Goal: Task Accomplishment & Management: Manage account settings

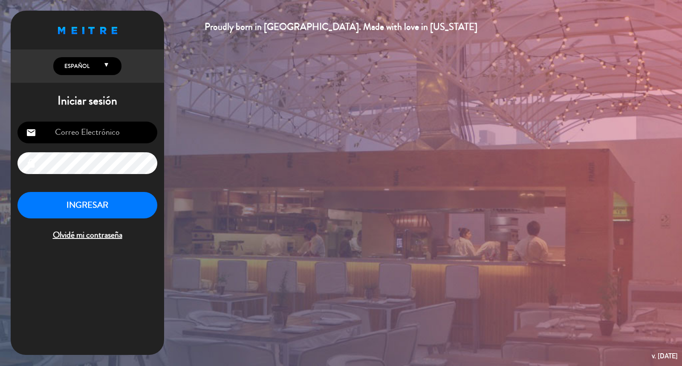
type input "[EMAIL_ADDRESS][DOMAIN_NAME]"
drag, startPoint x: 105, startPoint y: 196, endPoint x: 121, endPoint y: 179, distance: 23.5
click at [121, 179] on div "[EMAIL_ADDRESS][DOMAIN_NAME] email lock INGRESAR Olvidé mi contraseña" at bounding box center [87, 182] width 153 height 134
click at [53, 246] on div "[EMAIL_ADDRESS][DOMAIN_NAME] email lock INGRESAR Olvidé mi contraseña" at bounding box center [87, 182] width 153 height 134
click at [60, 197] on button "INGRESAR" at bounding box center [87, 205] width 140 height 27
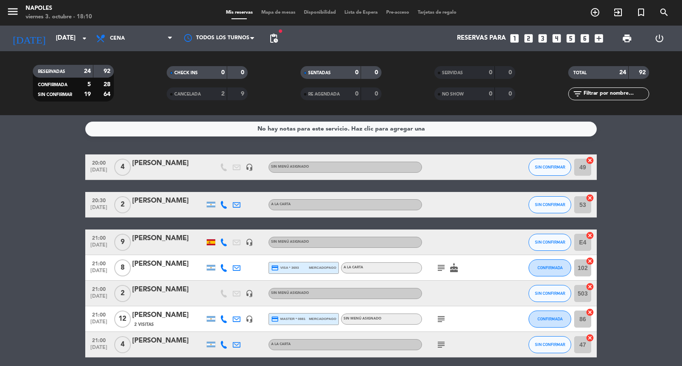
click at [213, 240] on div at bounding box center [211, 242] width 9 height 6
click at [437, 268] on icon "subject" at bounding box center [441, 268] width 10 height 10
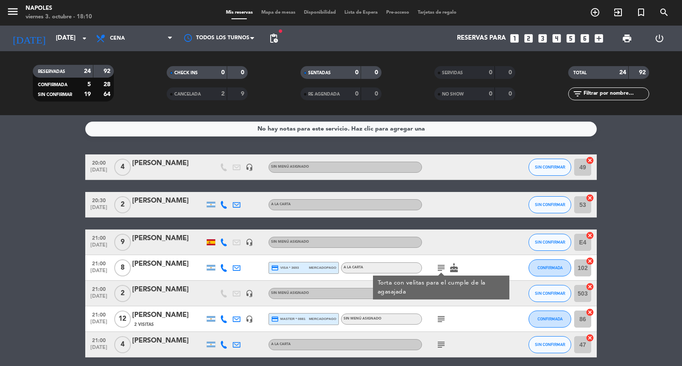
click at [452, 231] on div at bounding box center [460, 241] width 77 height 25
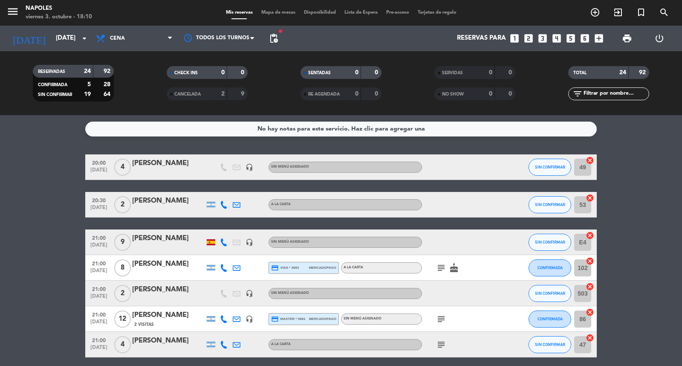
scroll to position [47, 0]
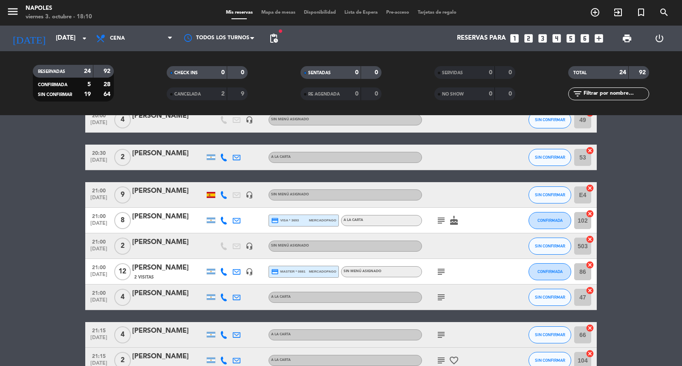
click at [439, 280] on div "subject" at bounding box center [460, 271] width 77 height 25
click at [439, 273] on icon "subject" at bounding box center [441, 271] width 10 height 10
click at [465, 280] on div "subject Fondo vidrio y/o galgos" at bounding box center [460, 271] width 77 height 25
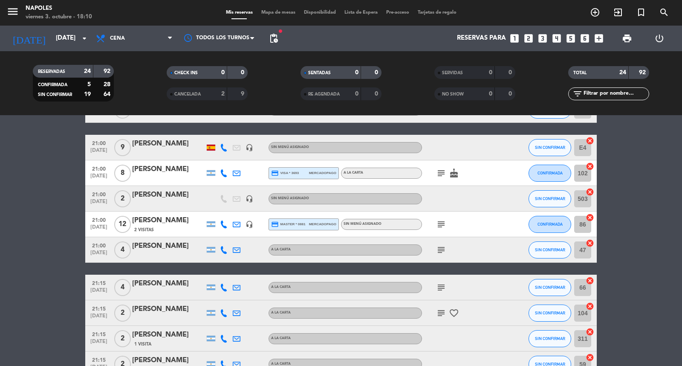
click at [441, 250] on icon "subject" at bounding box center [441, 250] width 10 height 10
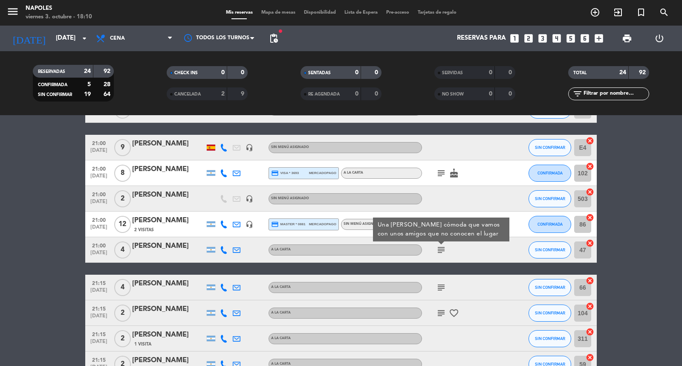
click at [454, 253] on div "subject Una [PERSON_NAME] cómoda que vamos con unos amigos que no conocen el lu…" at bounding box center [460, 249] width 77 height 25
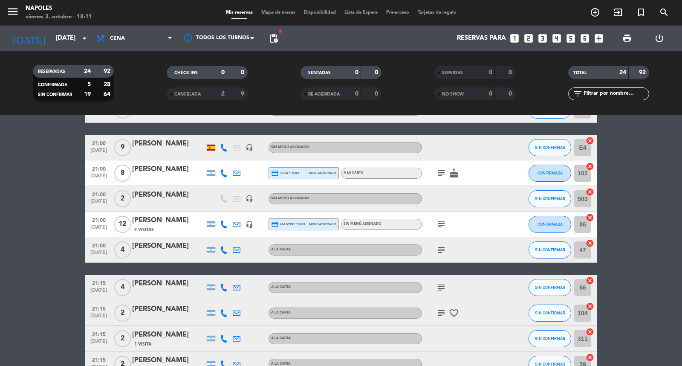
scroll to position [142, 0]
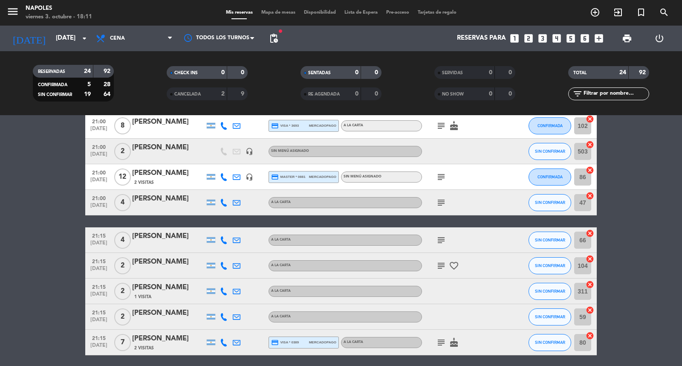
click at [441, 238] on icon "subject" at bounding box center [441, 240] width 10 height 10
click at [470, 240] on div "subject A nombre de [PERSON_NAME]" at bounding box center [460, 239] width 77 height 25
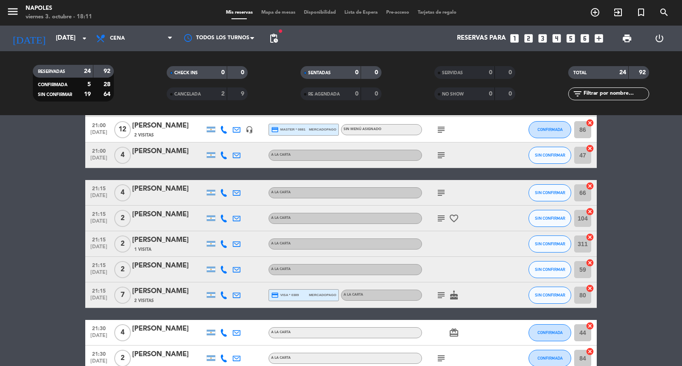
click at [439, 214] on icon "subject" at bounding box center [441, 218] width 10 height 10
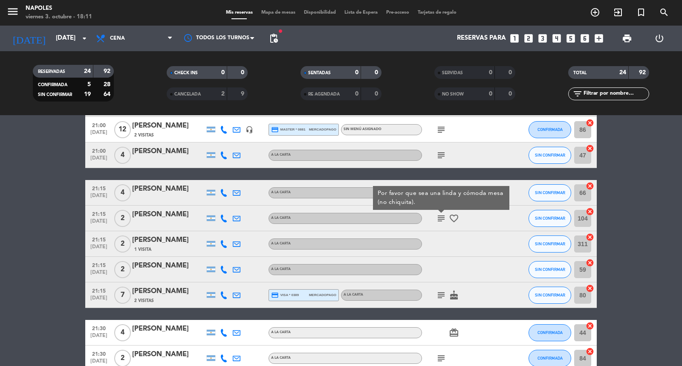
click at [445, 229] on div "subject Por favor que sea una linda y cómoda mesa (no chiquita). favorite_border" at bounding box center [460, 217] width 77 height 25
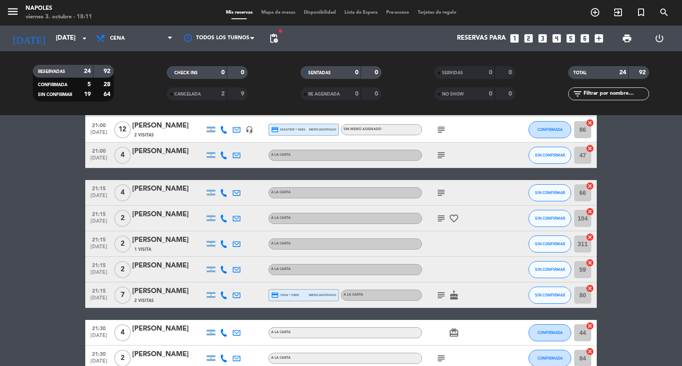
scroll to position [237, 0]
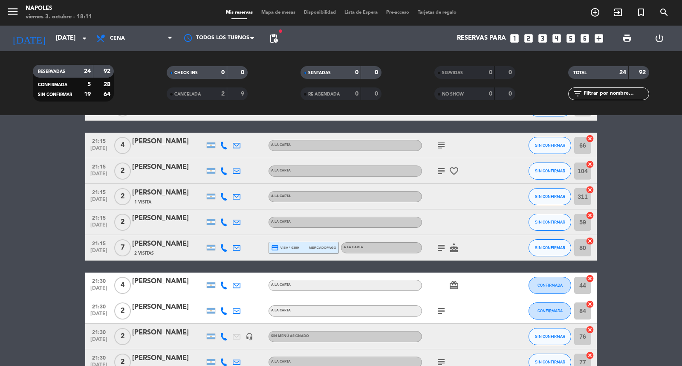
click at [444, 249] on icon "subject" at bounding box center [441, 248] width 10 height 10
click at [441, 254] on div "subject Torta de cumpleaños cake" at bounding box center [460, 247] width 77 height 25
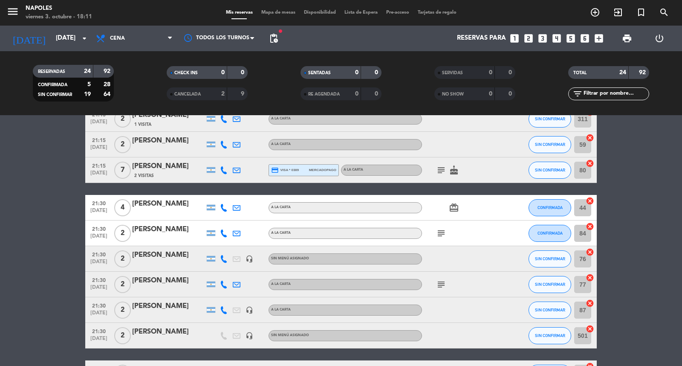
scroll to position [331, 0]
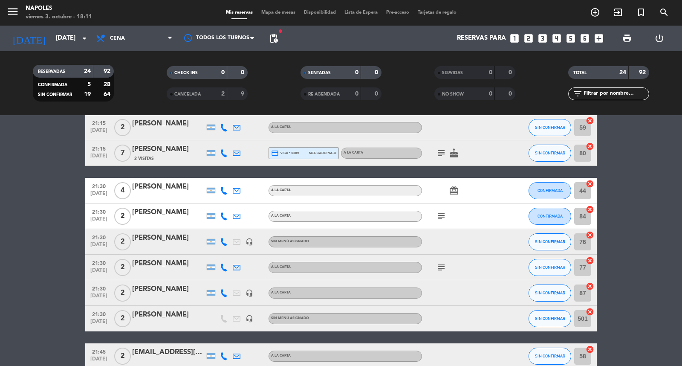
click at [441, 216] on icon "subject" at bounding box center [441, 216] width 10 height 10
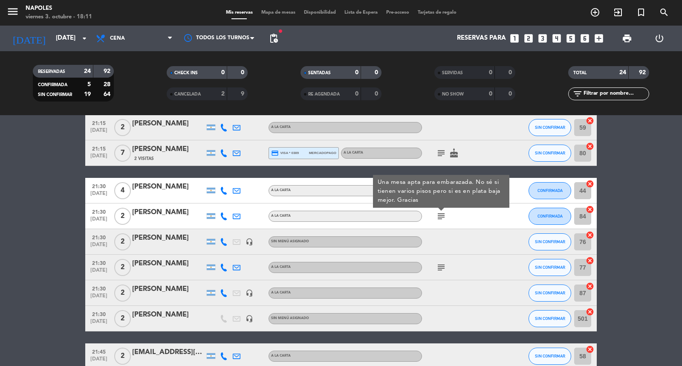
click at [454, 220] on div "subject Una mesa apta para embarazada. No sé si tienen varios pisos pero si es …" at bounding box center [460, 215] width 77 height 25
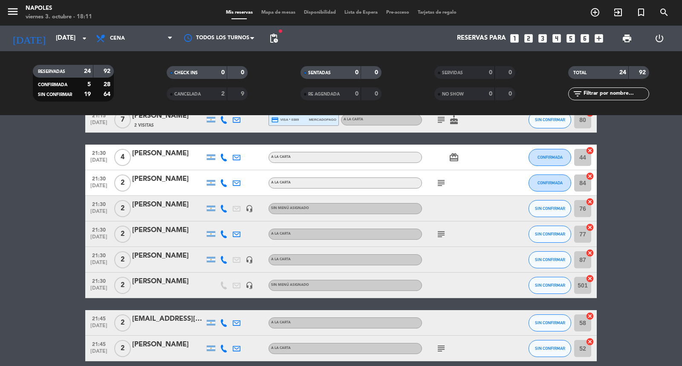
scroll to position [378, 0]
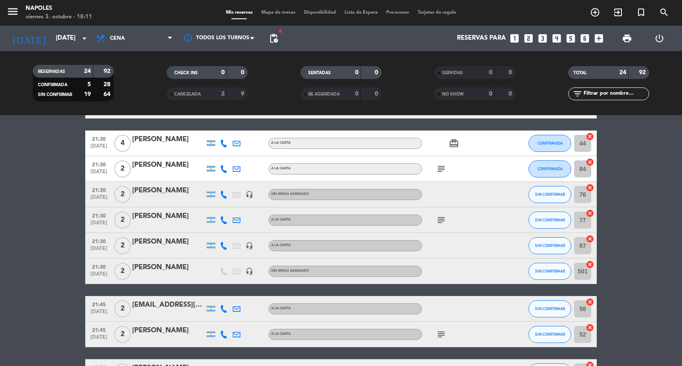
click at [442, 220] on icon "subject" at bounding box center [441, 220] width 10 height 10
click at [448, 222] on div "subject Hola! Voy con mi perrita" at bounding box center [460, 219] width 77 height 25
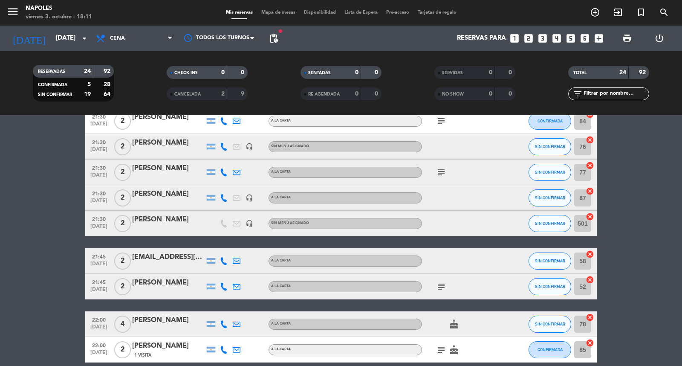
scroll to position [474, 0]
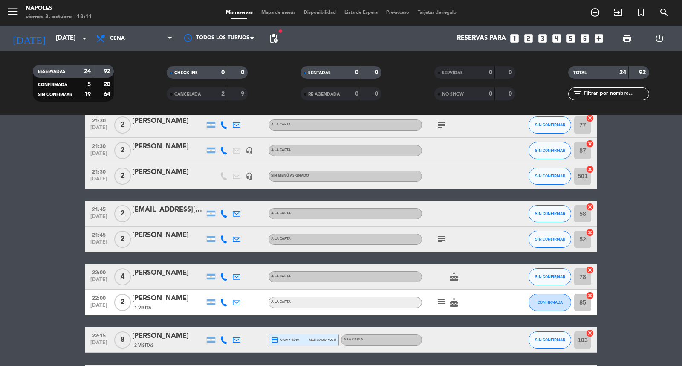
click at [443, 234] on icon "subject" at bounding box center [441, 239] width 10 height 10
click at [458, 234] on div "subject No" at bounding box center [460, 238] width 77 height 25
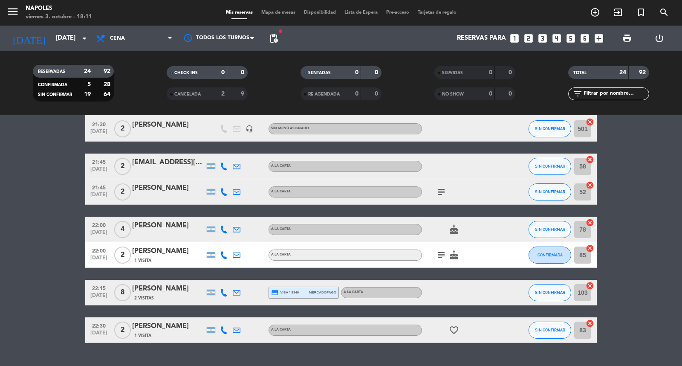
click at [440, 257] on icon "subject" at bounding box center [441, 255] width 10 height 10
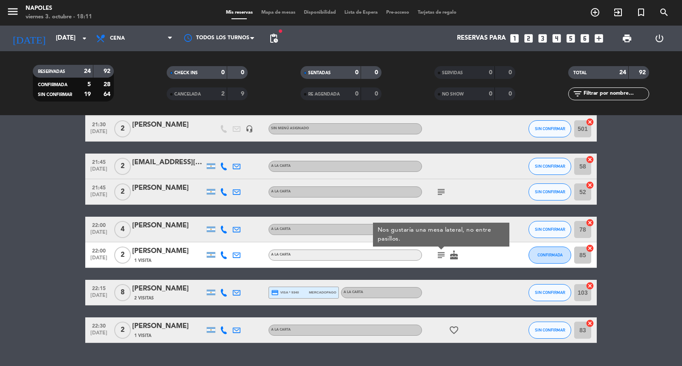
click at [439, 263] on div "subject Nos gustaría una mesa lateral, no entre pasillos. cake" at bounding box center [460, 254] width 77 height 25
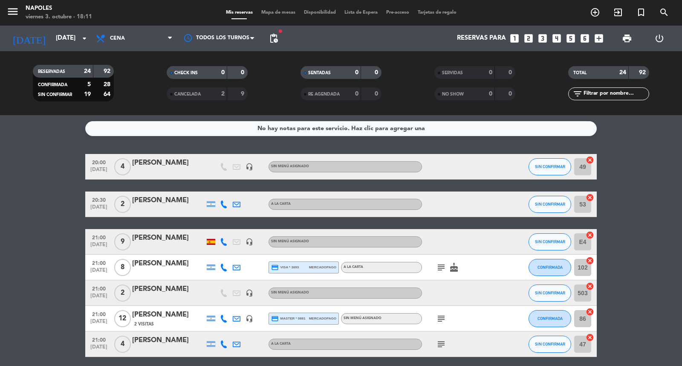
scroll to position [0, 0]
click at [438, 315] on icon "subject" at bounding box center [441, 319] width 10 height 10
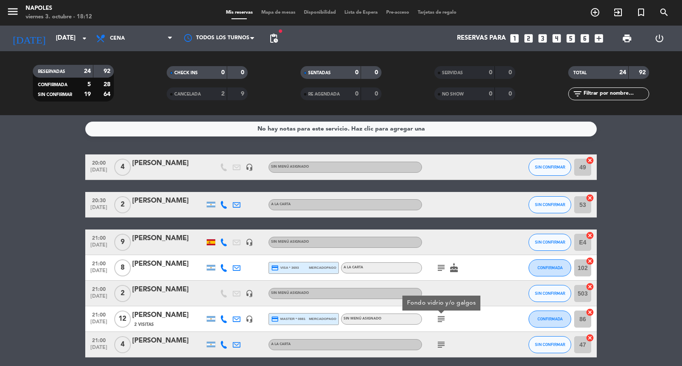
click at [455, 320] on div "subject Fondo vidrio y/o galgos" at bounding box center [460, 318] width 77 height 25
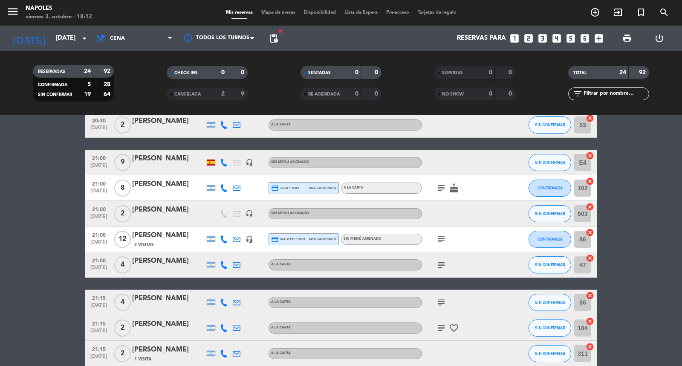
scroll to position [95, 0]
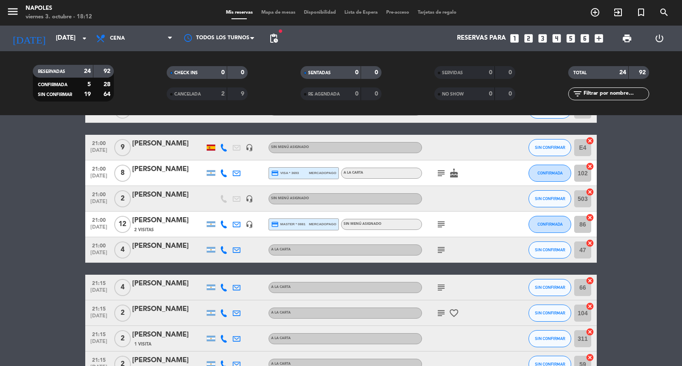
click at [436, 223] on icon "subject" at bounding box center [441, 224] width 10 height 10
click at [459, 230] on div "subject Fondo vidrio y/o galgos" at bounding box center [460, 223] width 77 height 25
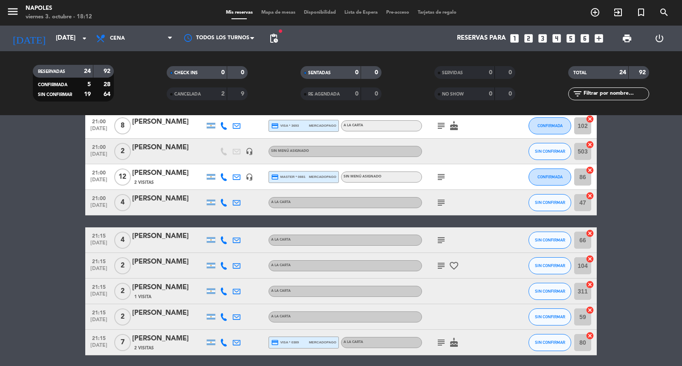
click at [600, 176] on bookings-row "20:00 [DATE] 4 [PERSON_NAME] headset_mic Sin menú asignado SIN CONFIRMAR 49 can…" at bounding box center [341, 366] width 682 height 709
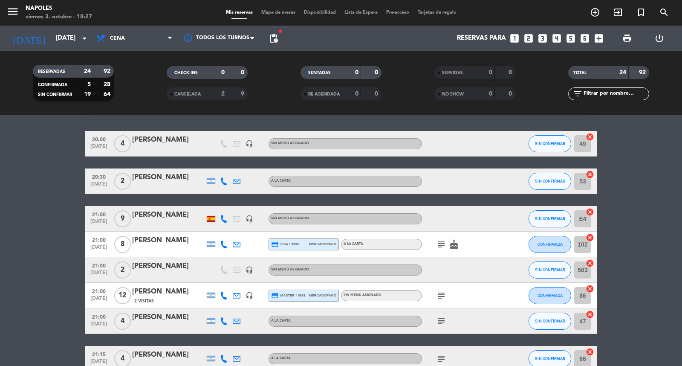
scroll to position [0, 0]
